Goal: Information Seeking & Learning: Find specific fact

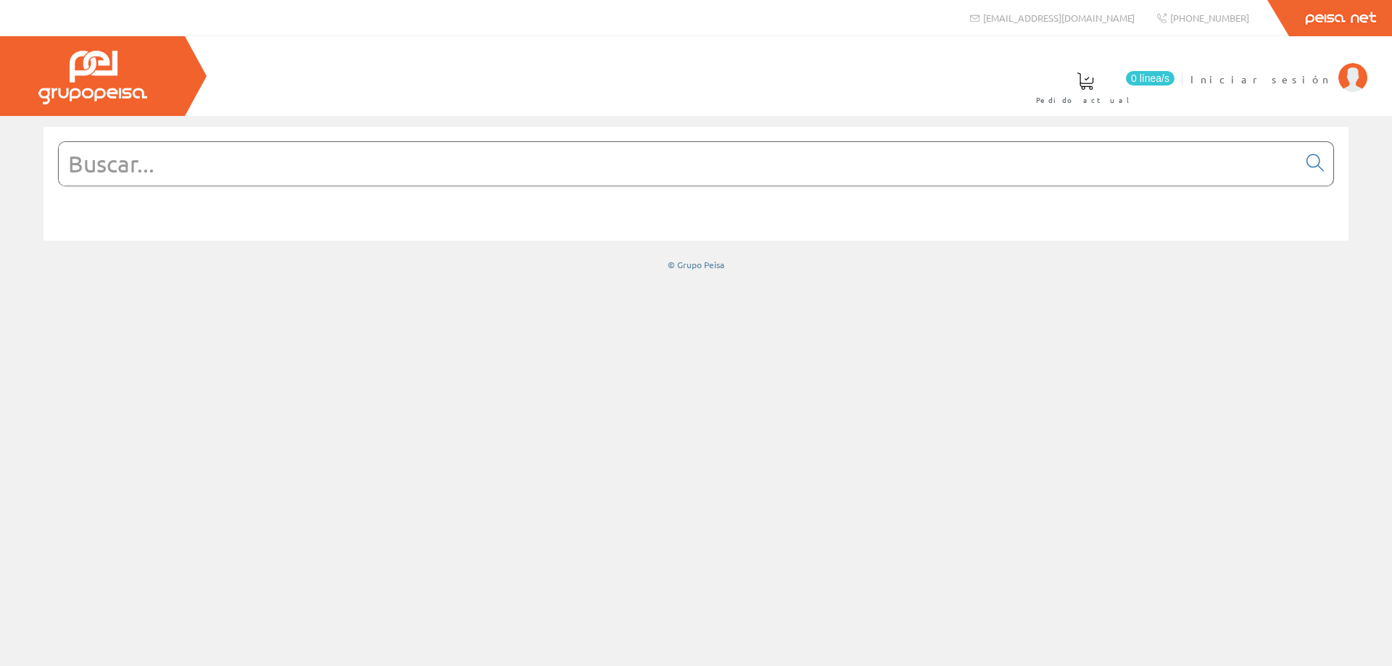
click at [673, 181] on input "text" at bounding box center [678, 164] width 1239 height 44
paste input "793.3200.0"
type input "793.3200.0"
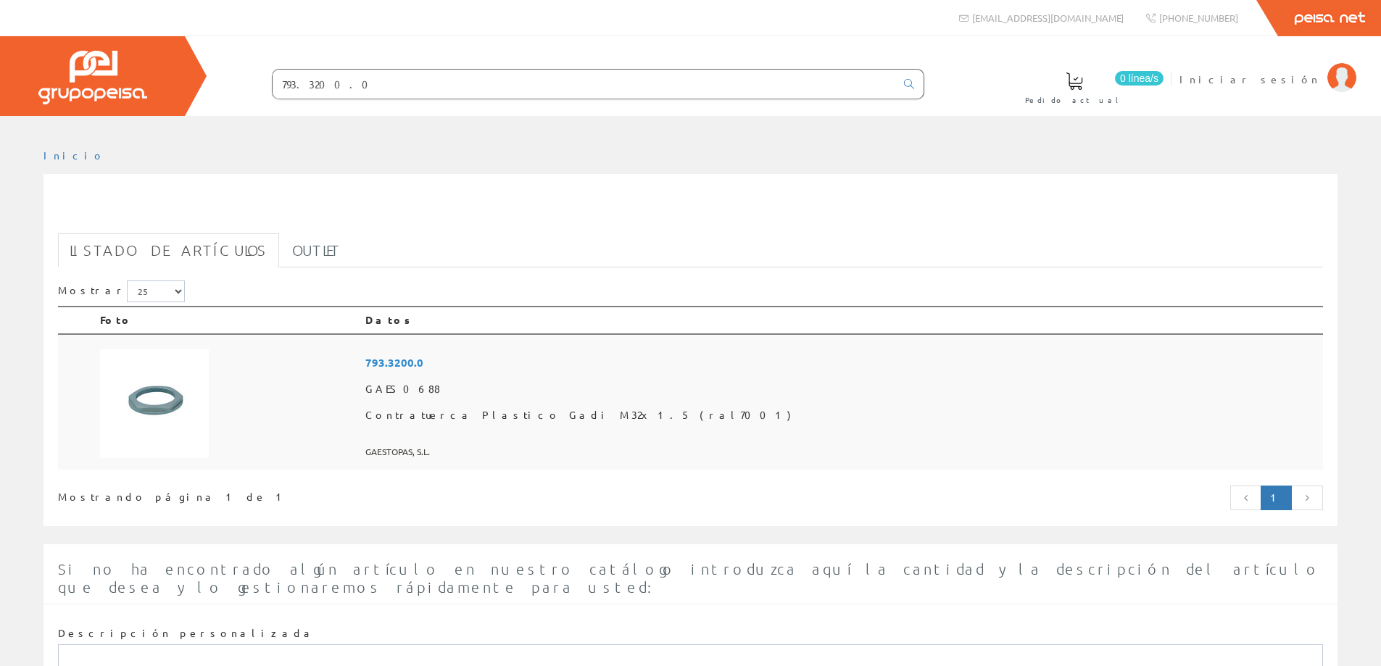
click at [139, 404] on img at bounding box center [154, 404] width 109 height 109
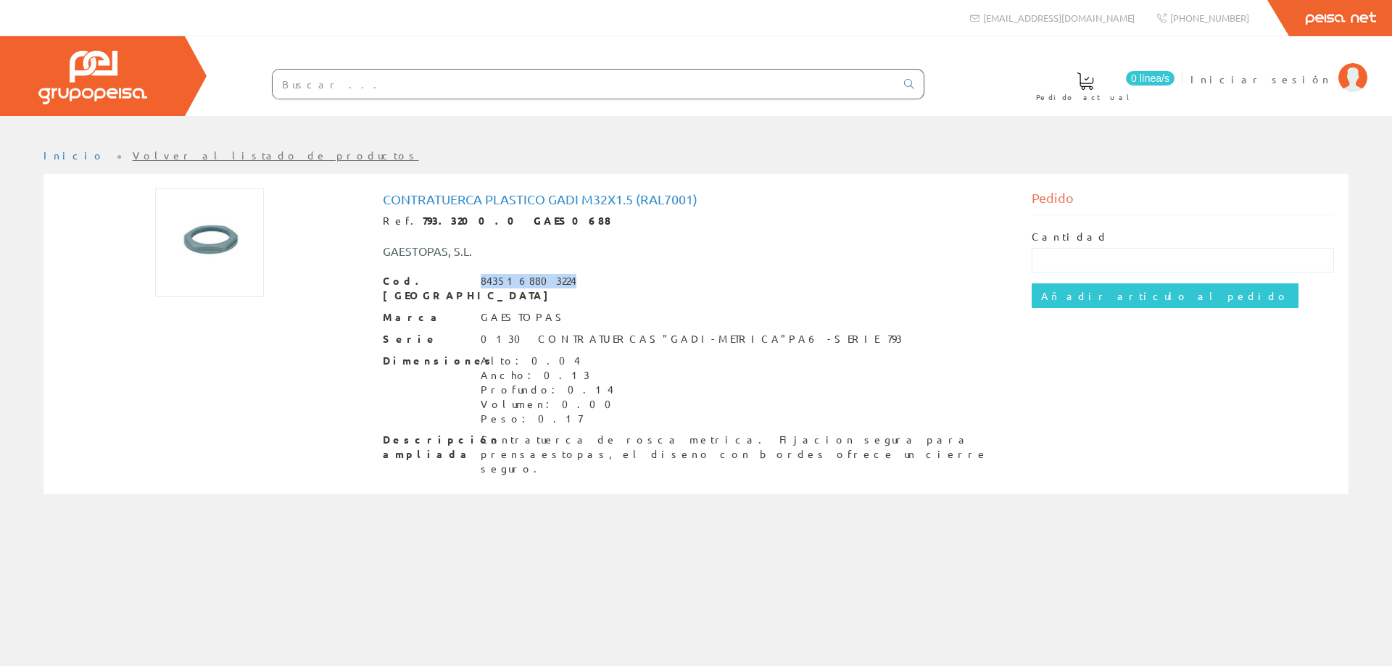
drag, startPoint x: 558, startPoint y: 280, endPoint x: 479, endPoint y: 276, distance: 79.1
click at [479, 276] on div "Cod. Barras 8435168803224" at bounding box center [696, 288] width 627 height 29
copy div "8435168803224"
click at [801, 80] on input "text" at bounding box center [584, 84] width 623 height 29
paste input "364.3200.2"
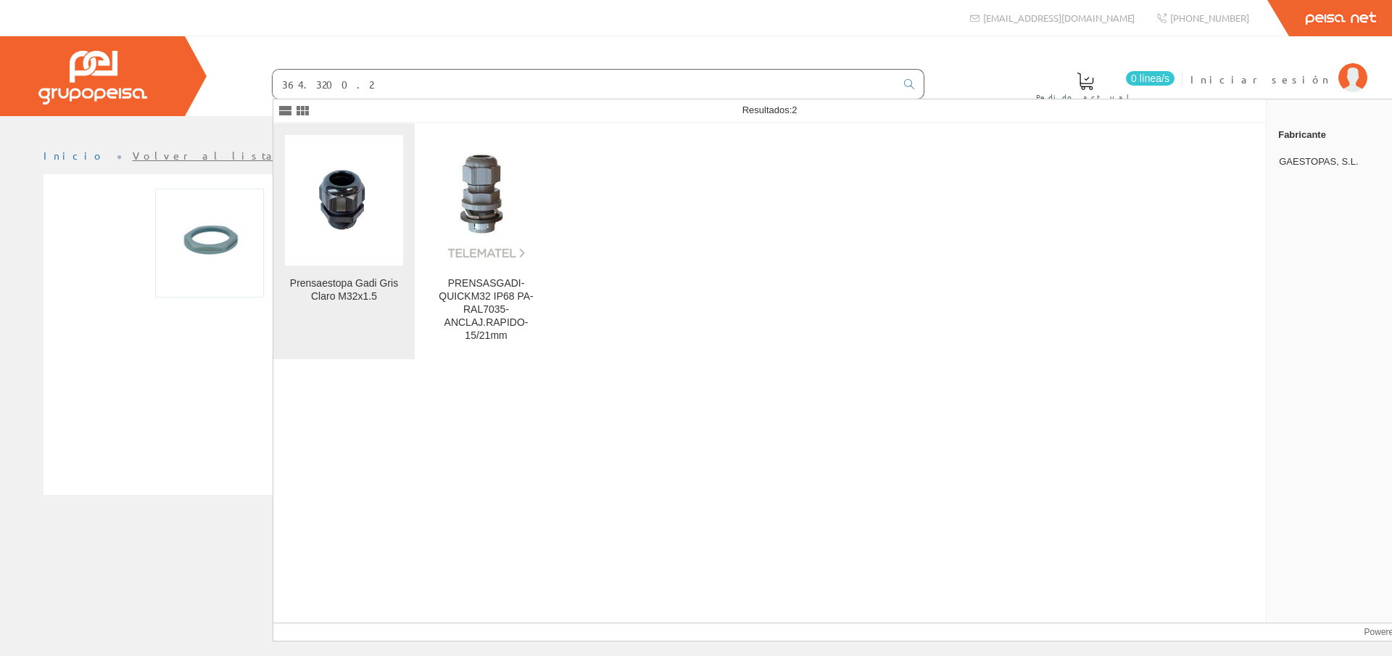
type input "364.3200.2"
click at [352, 194] on img at bounding box center [344, 200] width 118 height 118
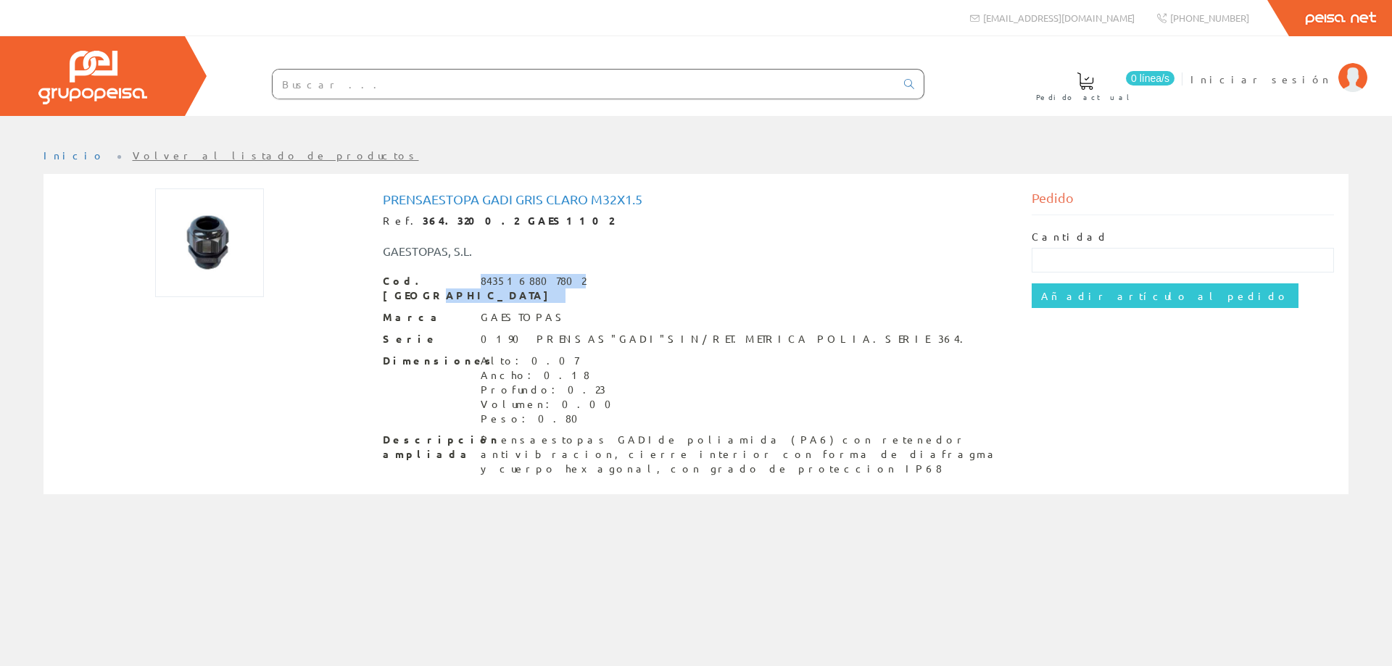
drag, startPoint x: 514, startPoint y: 276, endPoint x: 467, endPoint y: 281, distance: 47.3
click at [447, 288] on div "Cod. Barras 8435168807802" at bounding box center [696, 288] width 627 height 29
